Goal: Transaction & Acquisition: Purchase product/service

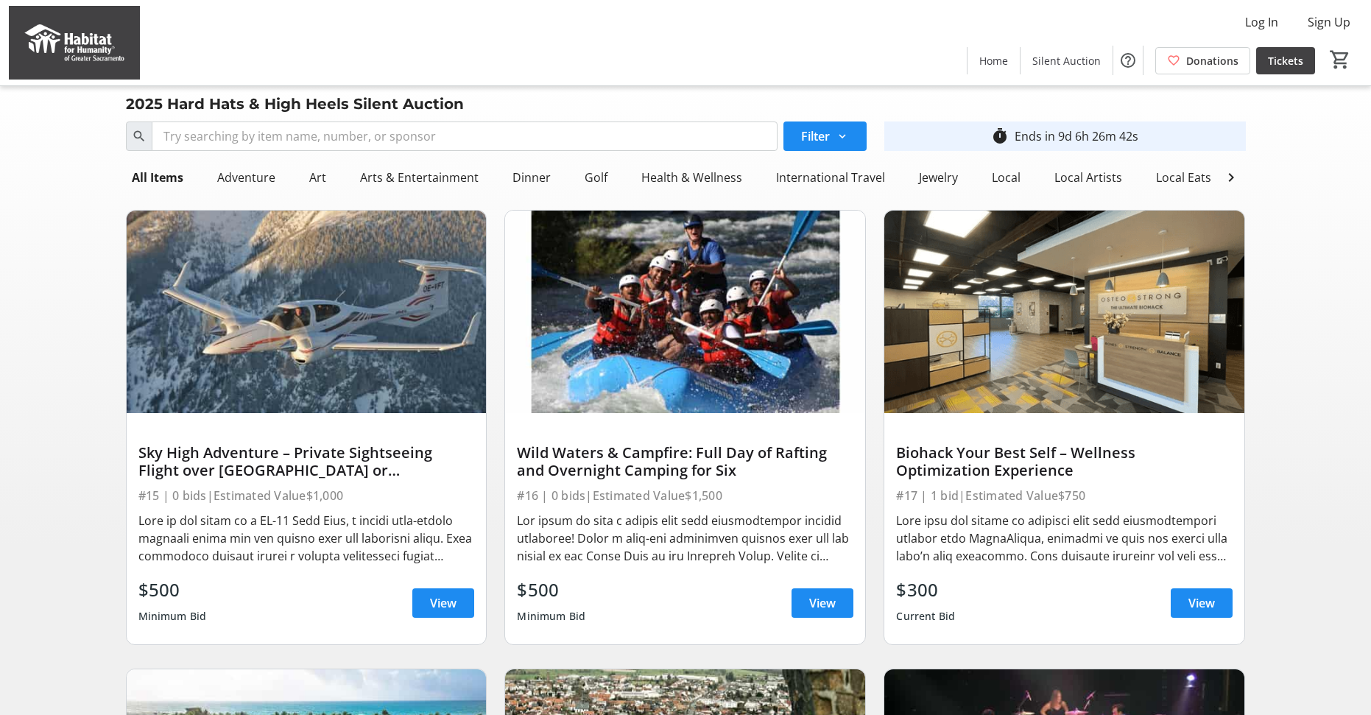
scroll to position [9, 0]
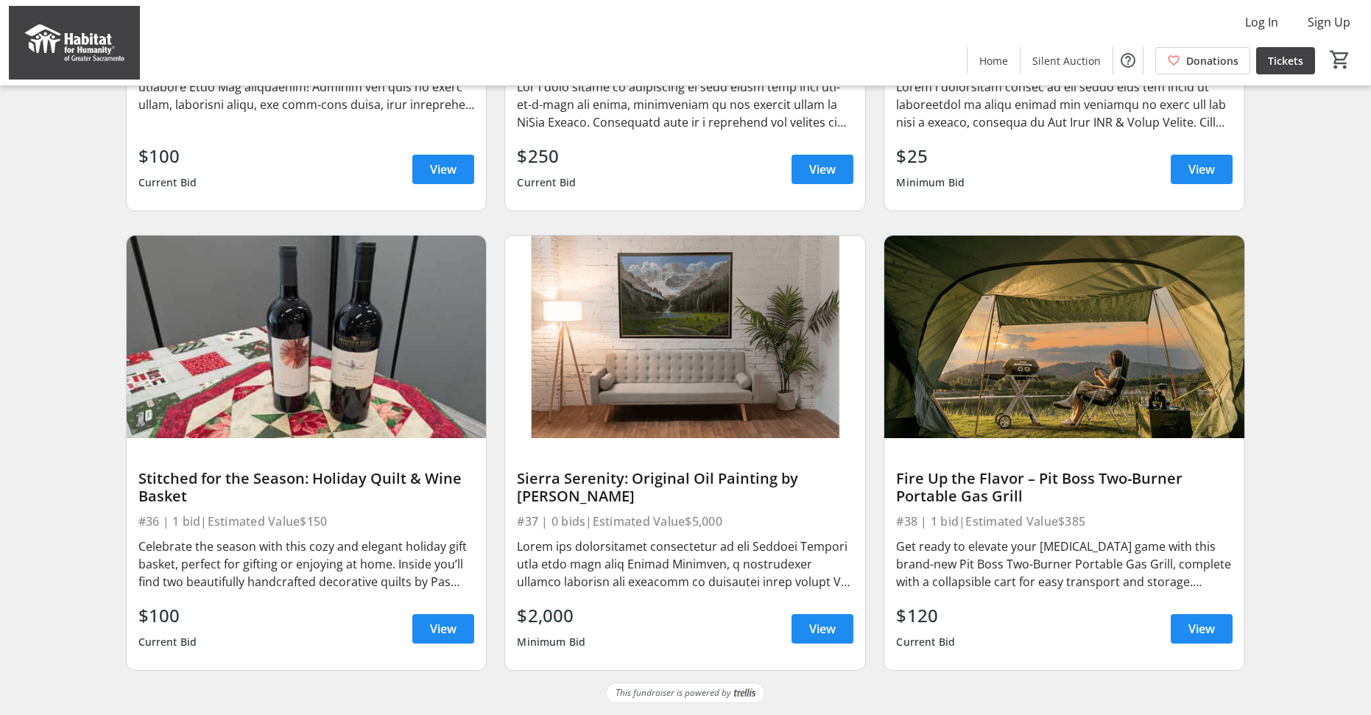
scroll to position [3204, 0]
click at [291, 485] on div "Stitched for the Season: Holiday Quilt & Wine Basket" at bounding box center [306, 487] width 336 height 35
click at [305, 548] on div "Celebrate the season with this cozy and elegant holiday gift basket, perfect fo…" at bounding box center [306, 563] width 336 height 53
click at [445, 637] on span at bounding box center [443, 628] width 62 height 35
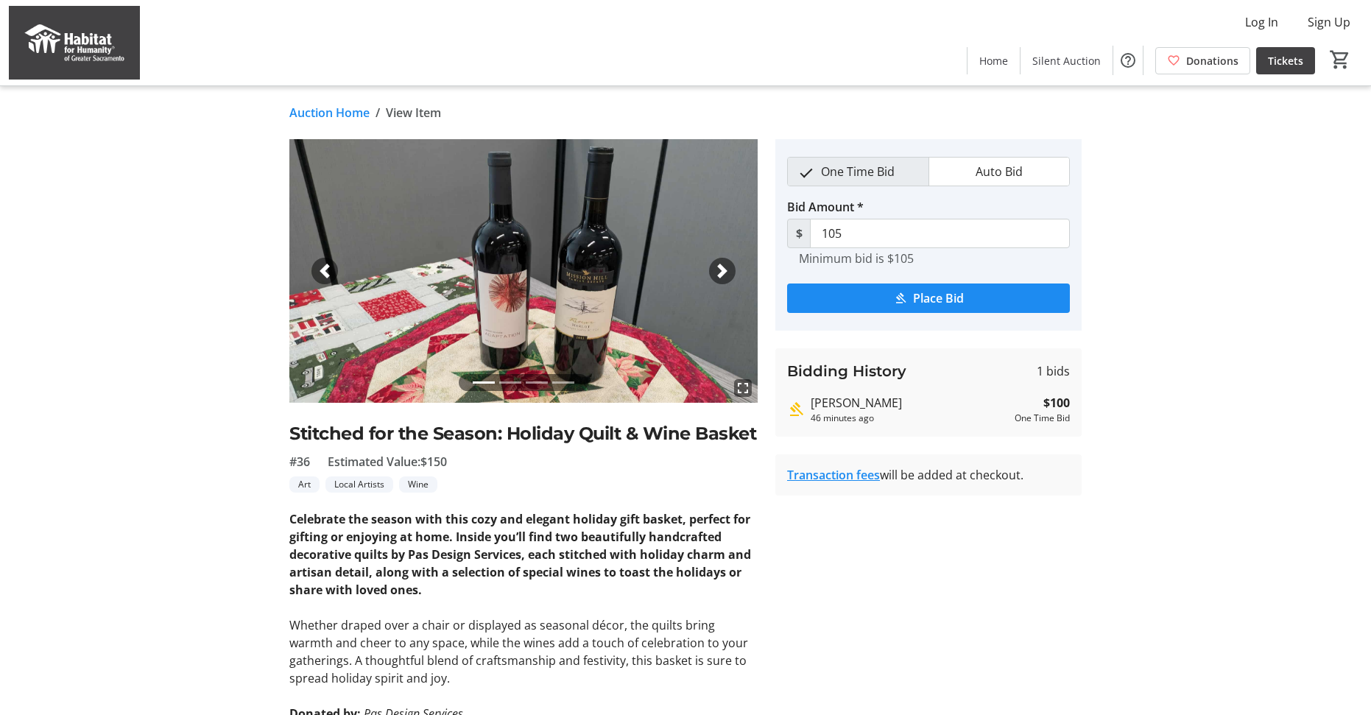
click at [738, 392] on mat-icon "fullscreen" at bounding box center [743, 388] width 18 height 18
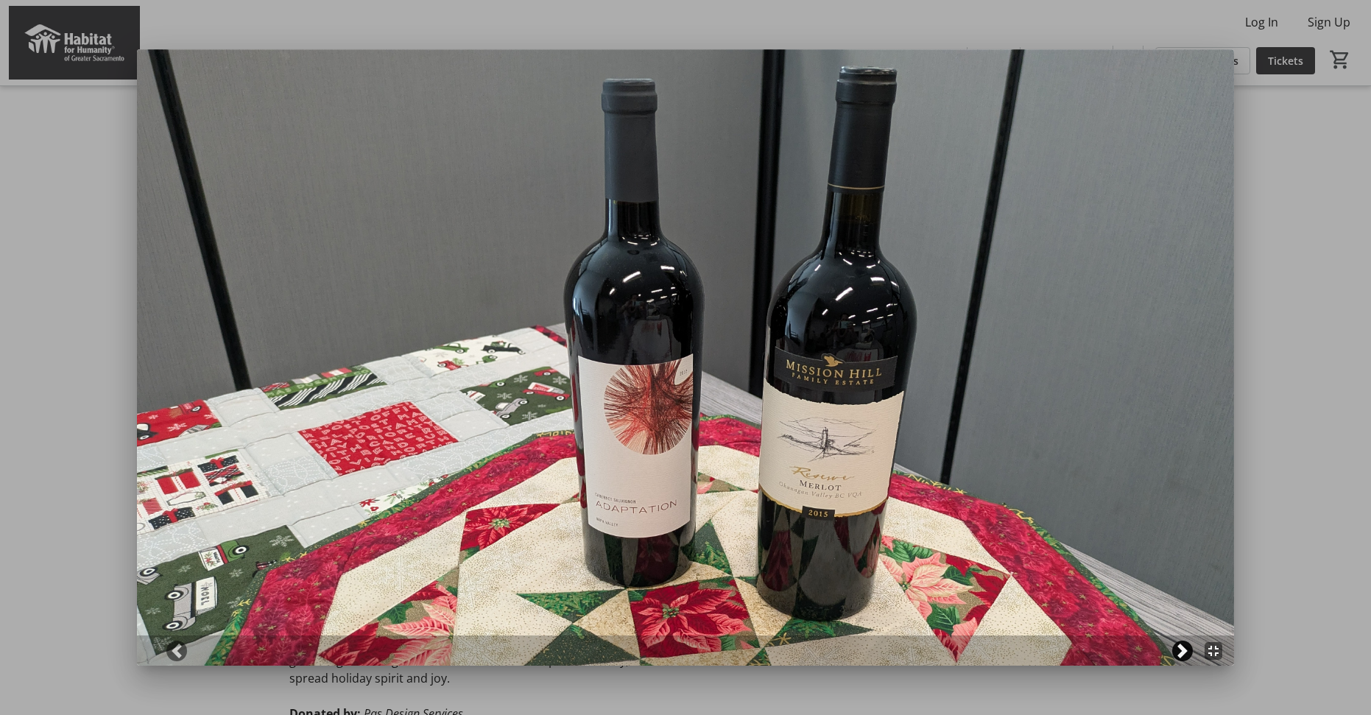
click at [1181, 658] on span at bounding box center [1182, 650] width 15 height 15
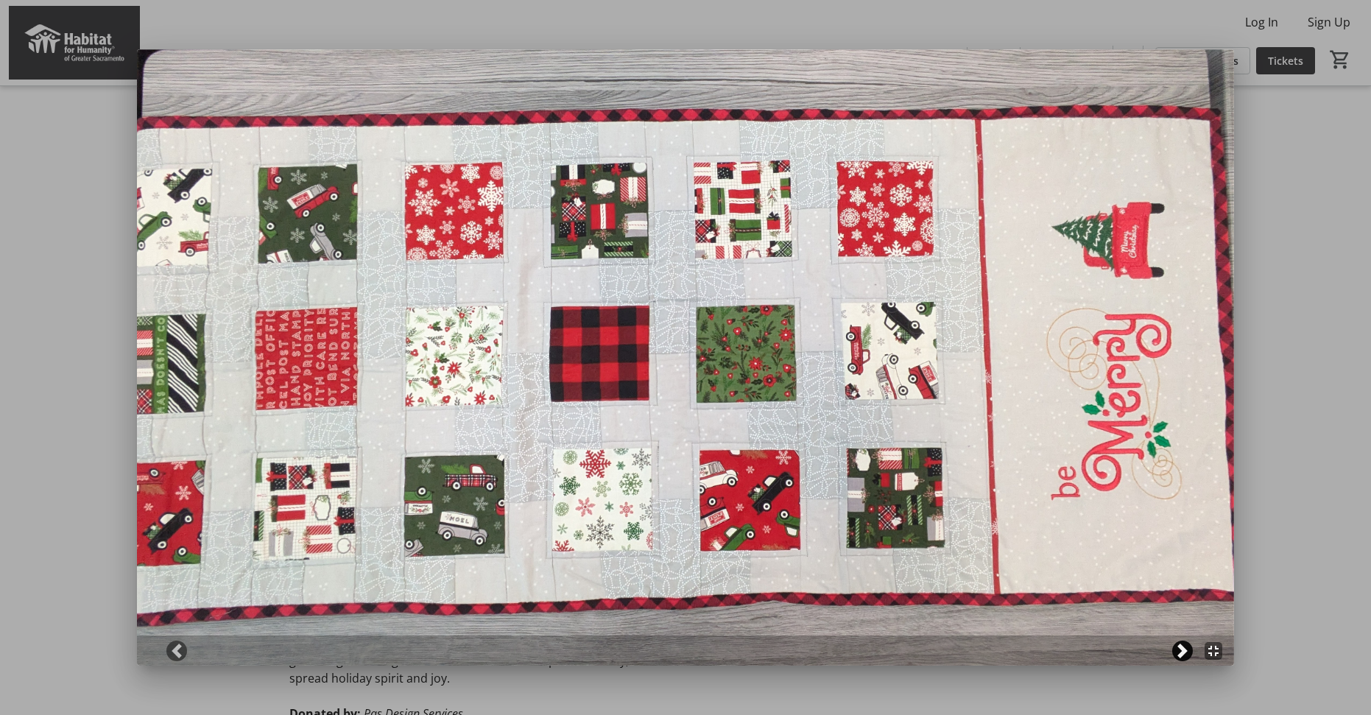
click at [1181, 658] on span at bounding box center [1182, 650] width 15 height 15
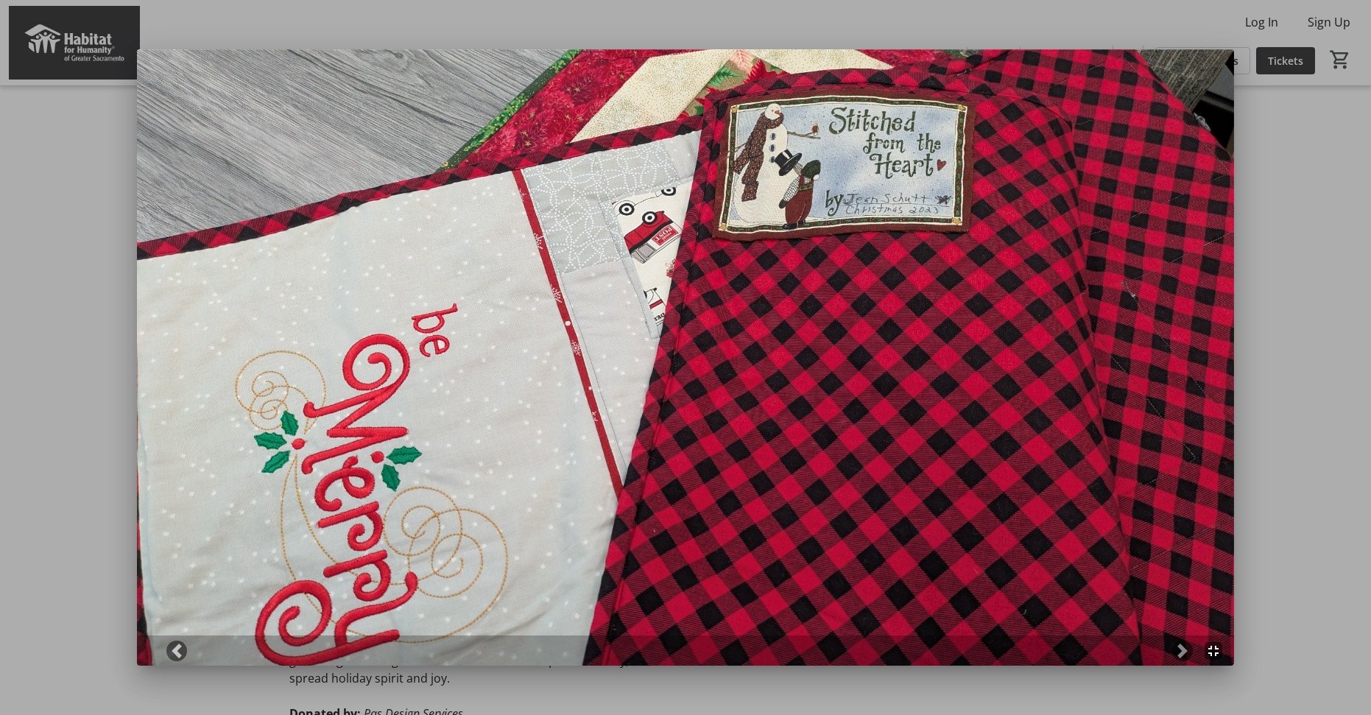
scroll to position [3204, 0]
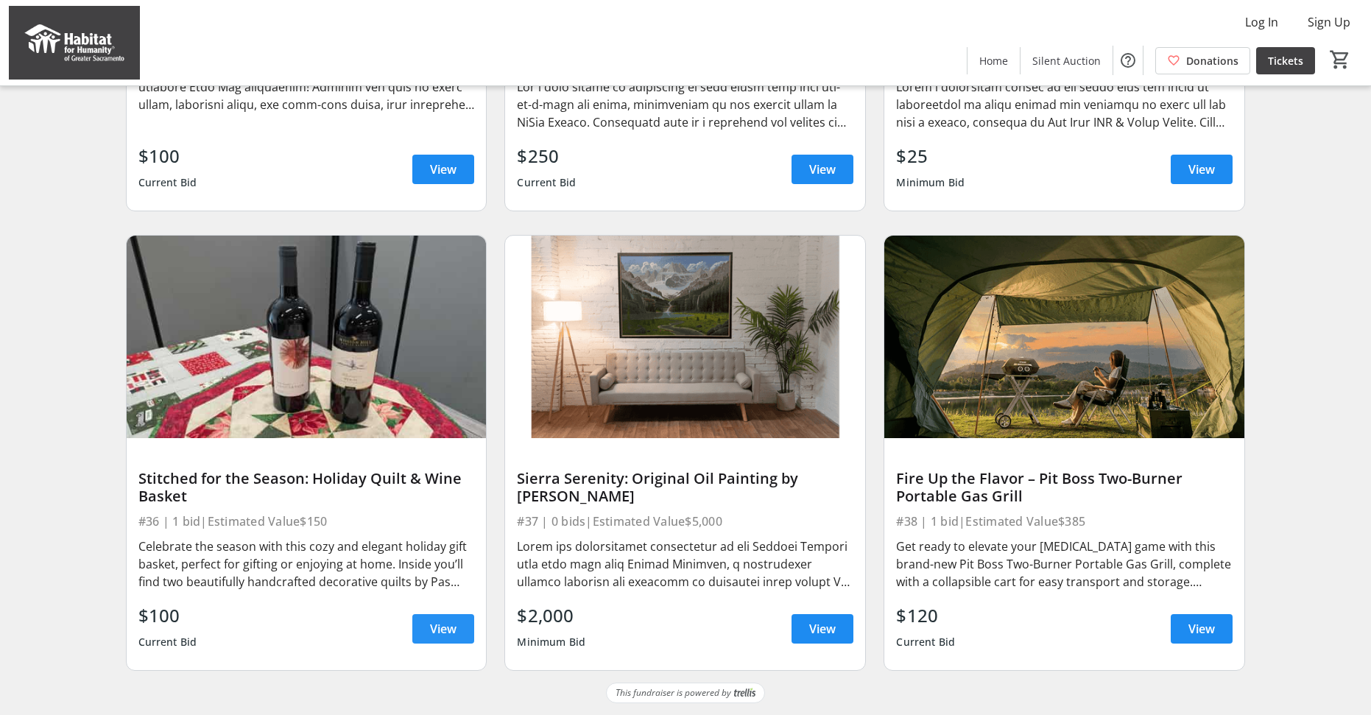
click at [418, 617] on span at bounding box center [443, 628] width 62 height 35
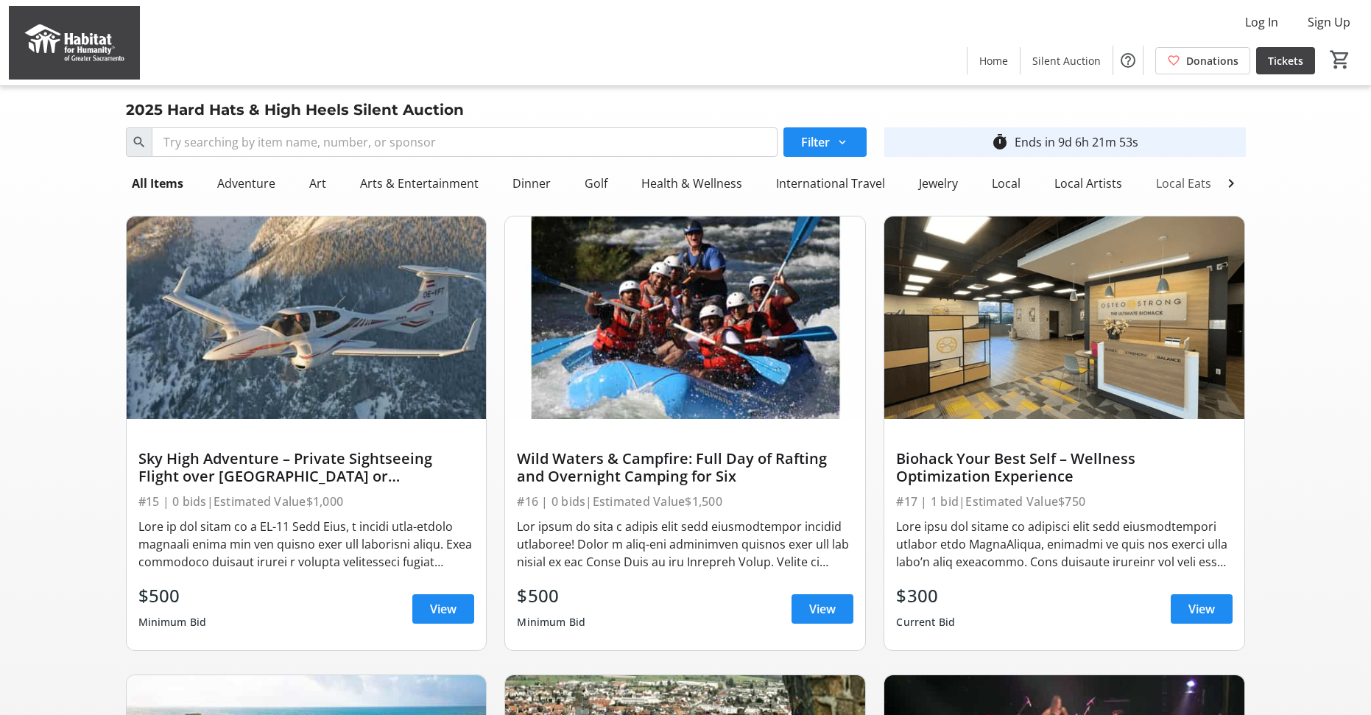
click at [1189, 184] on div "Local Eats" at bounding box center [1183, 183] width 67 height 29
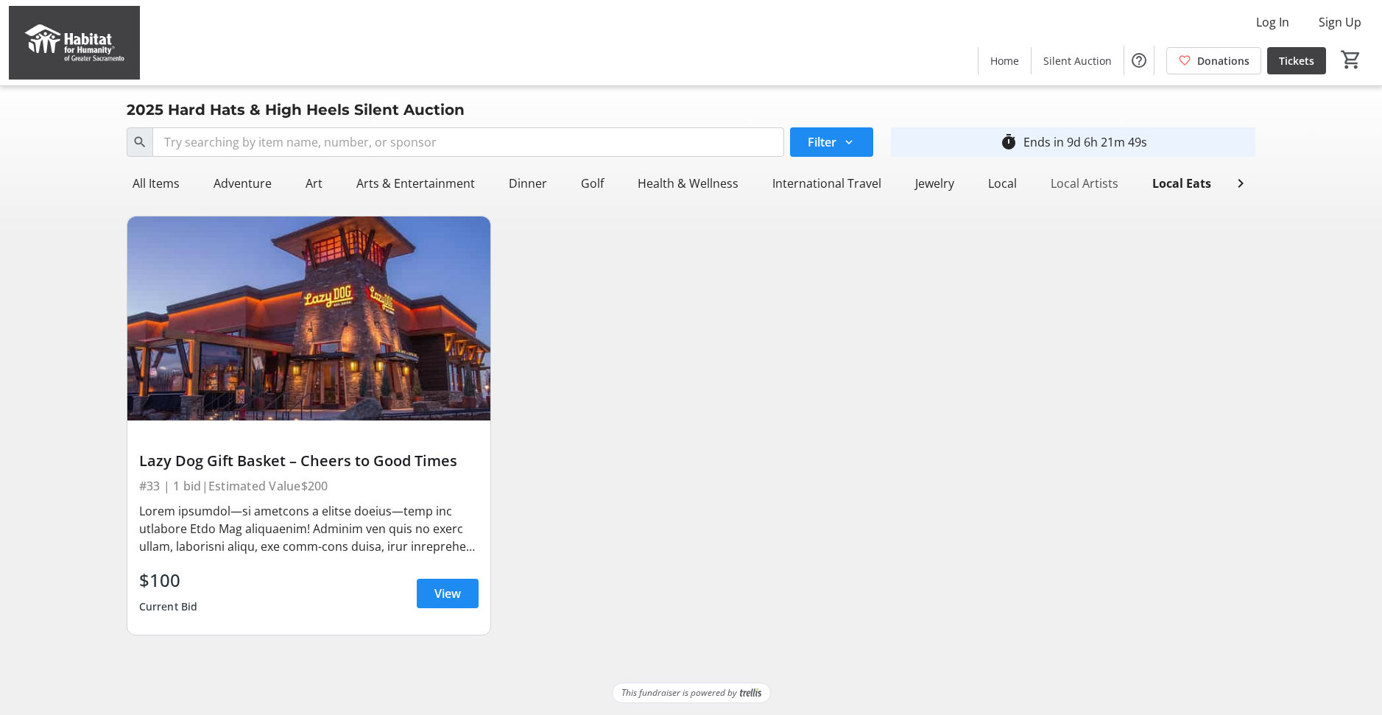
click at [1070, 186] on div "Local Artists" at bounding box center [1085, 183] width 80 height 29
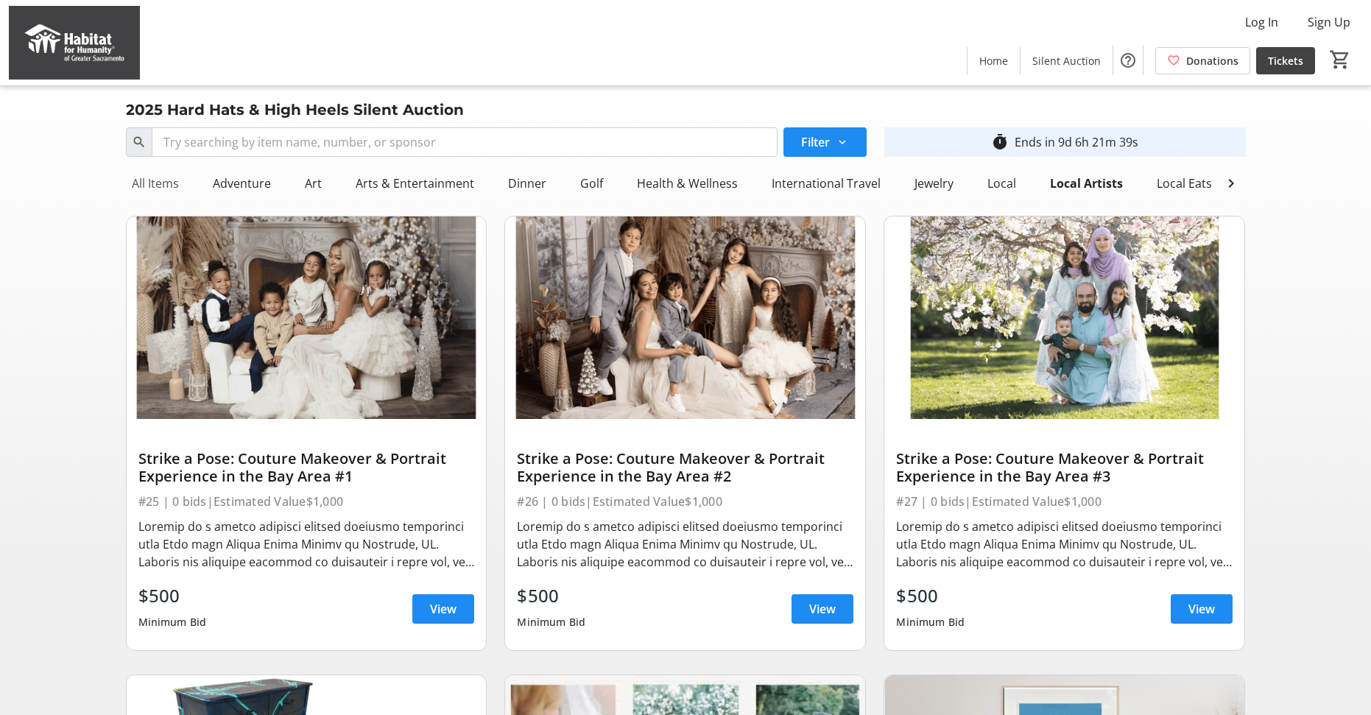
click at [147, 180] on div "All Items" at bounding box center [155, 183] width 59 height 29
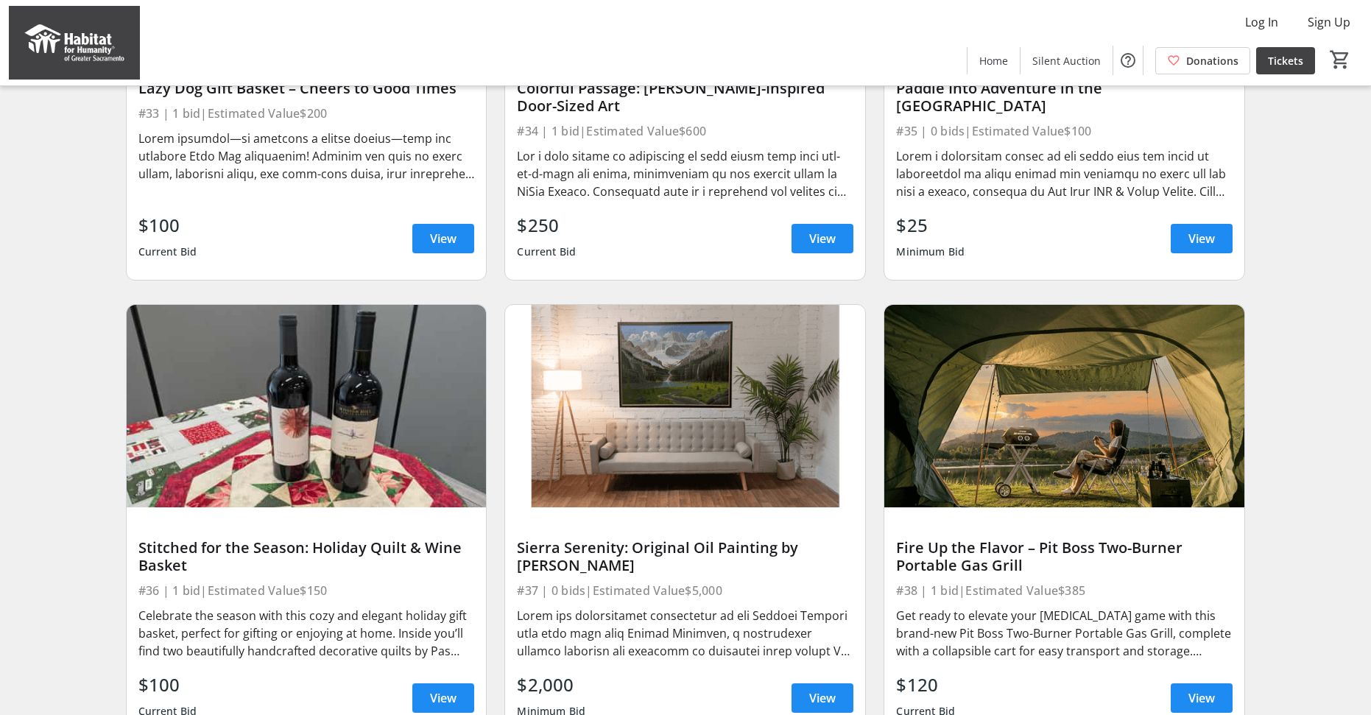
scroll to position [3204, 0]
